Goal: Check status: Check status

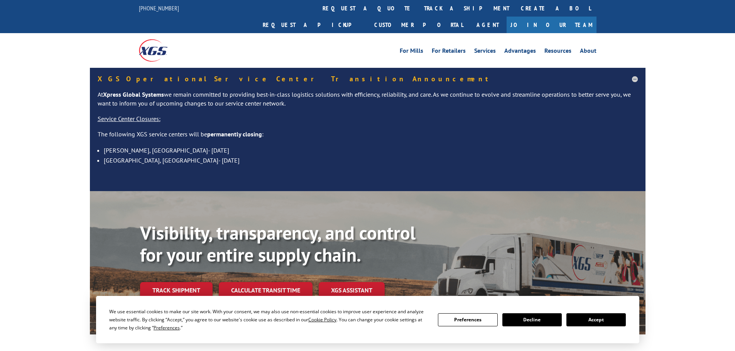
click at [183, 283] on div "Visibility, transparency, and control for your entire supply chain. Track shipm…" at bounding box center [392, 276] width 505 height 108
click at [182, 282] on link "Track shipment" at bounding box center [176, 290] width 72 height 16
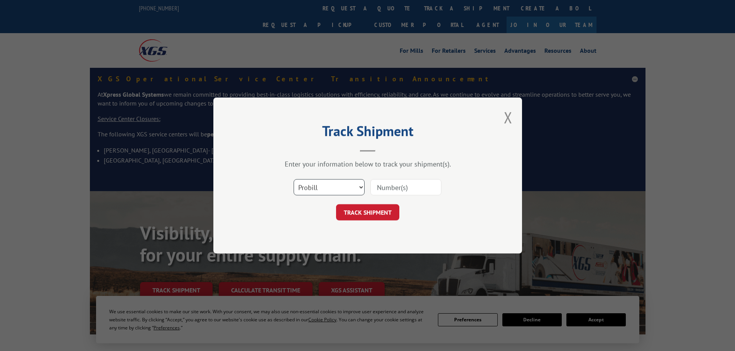
drag, startPoint x: 359, startPoint y: 187, endPoint x: 355, endPoint y: 189, distance: 4.5
click at [359, 187] on select "Select category... Probill BOL PO" at bounding box center [328, 187] width 71 height 16
select select "po"
click at [293, 179] on select "Select category... Probill BOL PO" at bounding box center [328, 187] width 71 height 16
click at [392, 192] on input at bounding box center [405, 187] width 71 height 16
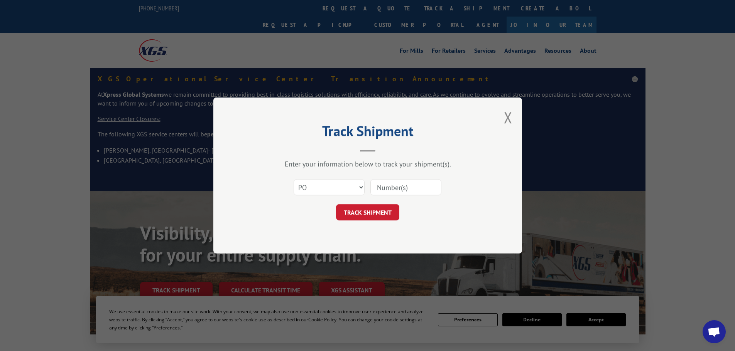
paste input "52512584"
type input "52512584"
click at [391, 210] on button "TRACK SHIPMENT" at bounding box center [367, 212] width 63 height 16
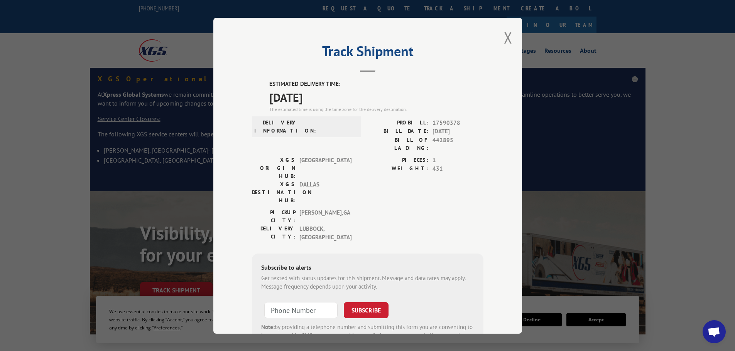
drag, startPoint x: 265, startPoint y: 97, endPoint x: 317, endPoint y: 96, distance: 52.1
click at [326, 98] on div "ESTIMATED DELIVERY TIME: [DATE] The estimated time is using the time zone for t…" at bounding box center [367, 219] width 231 height 278
copy span "[DATE]"
click at [506, 38] on button "Close modal" at bounding box center [508, 37] width 8 height 20
